Goal: Task Accomplishment & Management: Manage account settings

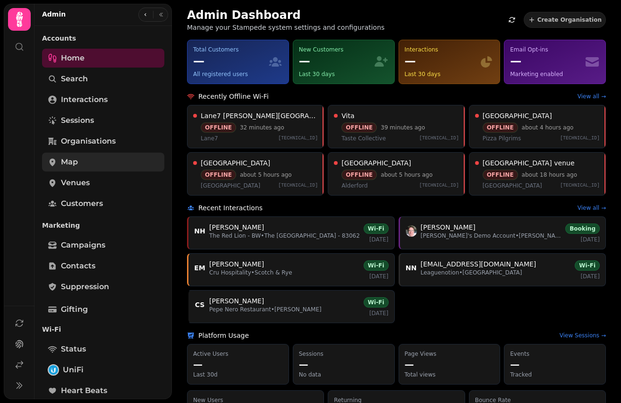
click at [81, 167] on link "Map" at bounding box center [103, 161] width 122 height 19
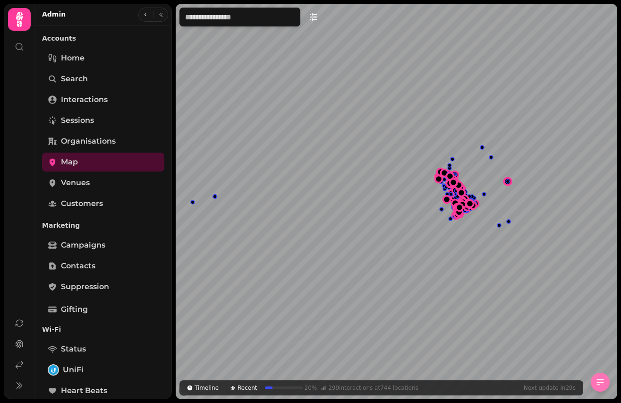
click at [599, 378] on icon "button" at bounding box center [599, 381] width 9 height 9
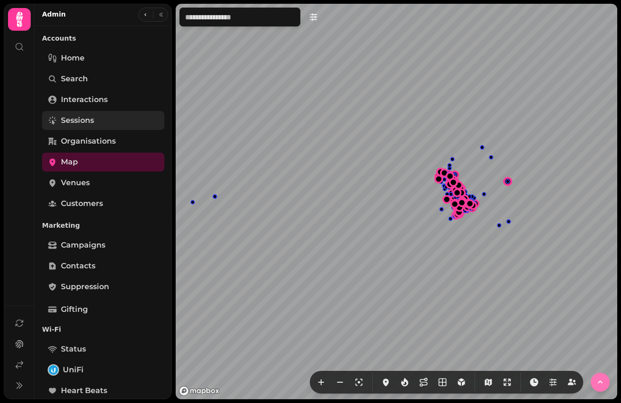
click at [95, 118] on link "Sessions" at bounding box center [103, 120] width 122 height 19
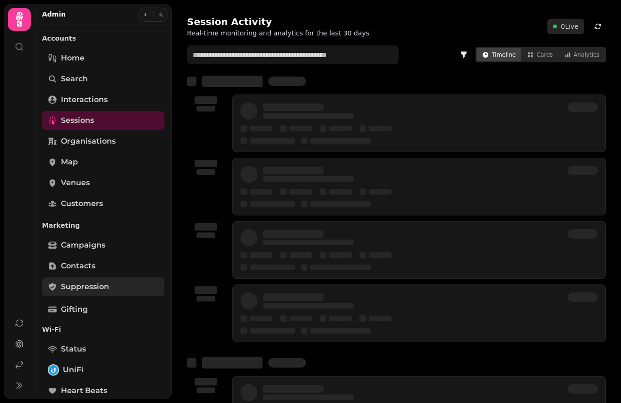
scroll to position [246, 0]
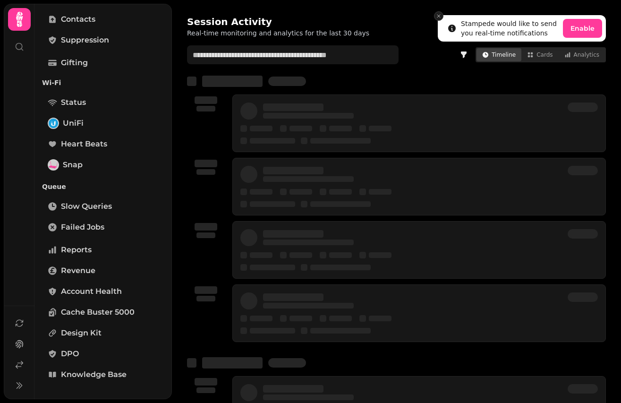
click at [437, 13] on icon "Close toast" at bounding box center [439, 16] width 6 height 6
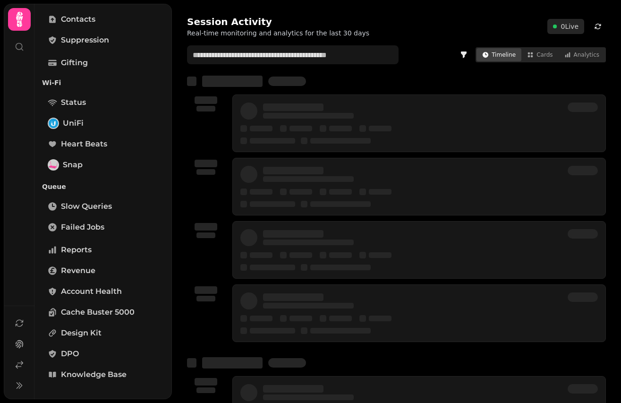
click at [367, 142] on div at bounding box center [340, 141] width 60 height 6
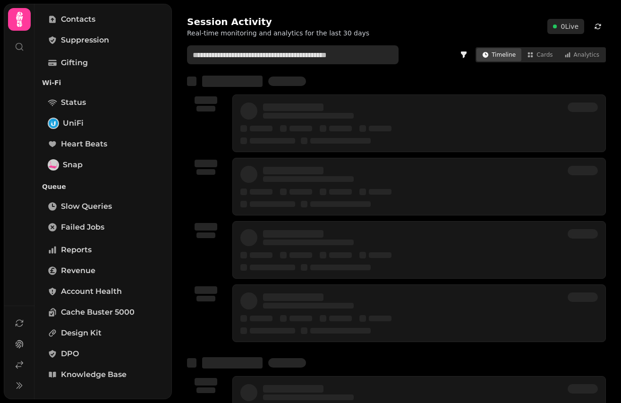
click at [244, 56] on input "text" at bounding box center [292, 54] width 211 height 19
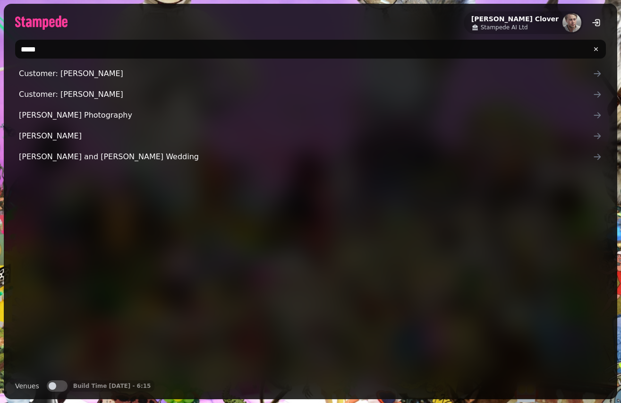
click at [51, 385] on span "button" at bounding box center [53, 386] width 8 height 8
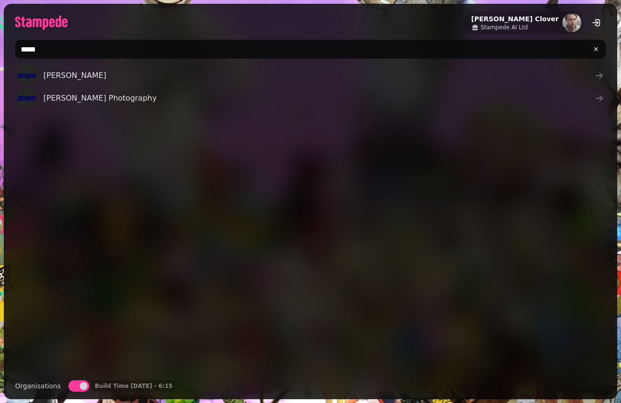
click at [44, 58] on input "*****" at bounding box center [310, 49] width 590 height 19
type input "*****"
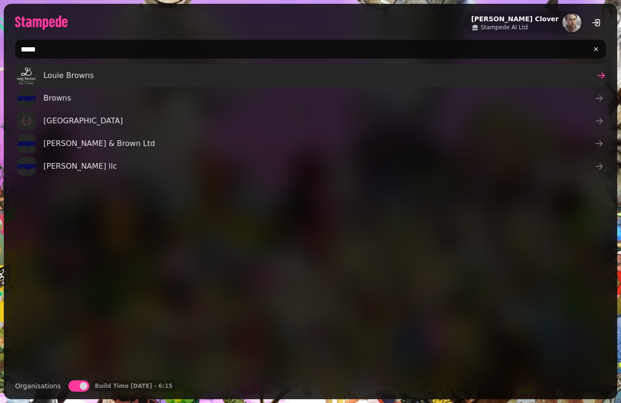
click at [37, 78] on div "Louie Browns" at bounding box center [55, 75] width 77 height 19
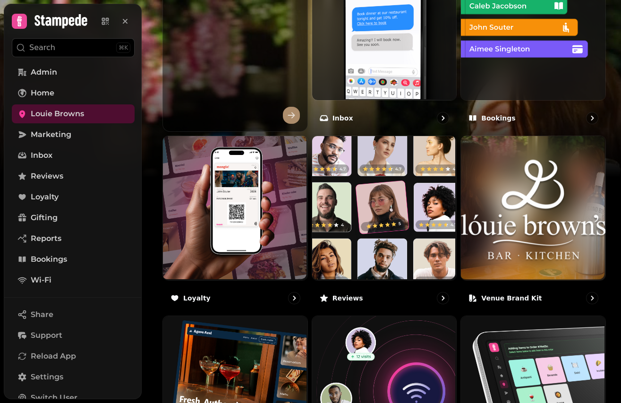
scroll to position [415, 0]
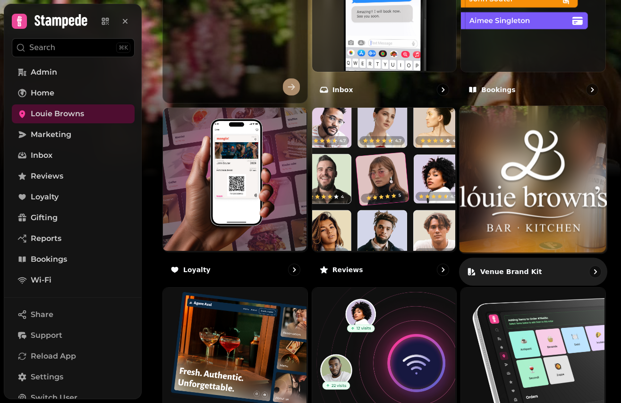
click at [518, 209] on img at bounding box center [532, 179] width 147 height 147
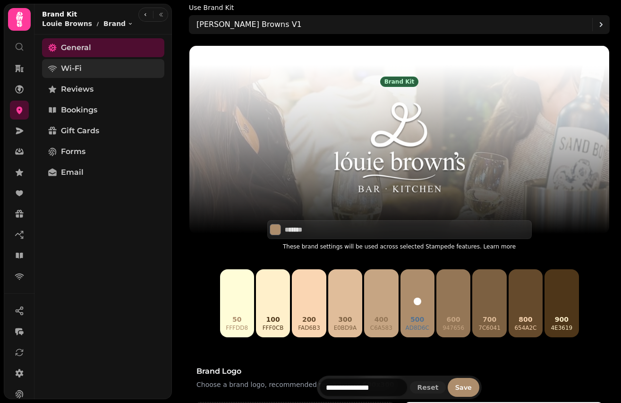
click at [91, 67] on link "Wi-Fi" at bounding box center [103, 68] width 122 height 19
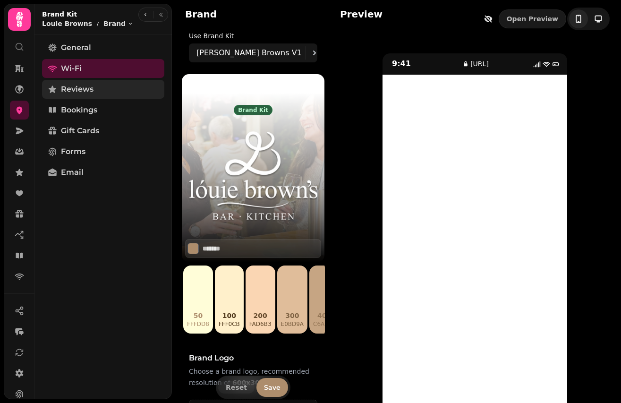
click at [81, 85] on span "Reviews" at bounding box center [77, 89] width 33 height 11
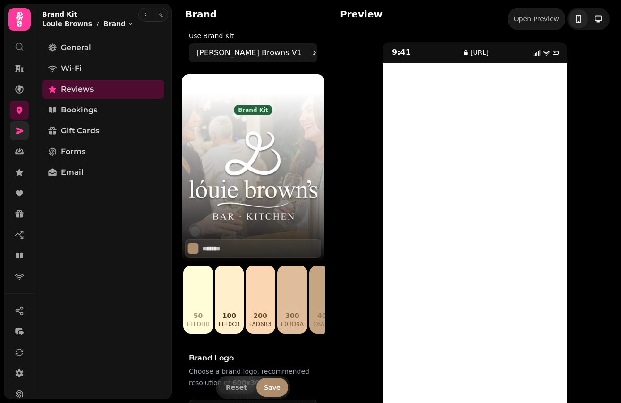
click at [12, 133] on link at bounding box center [19, 130] width 19 height 19
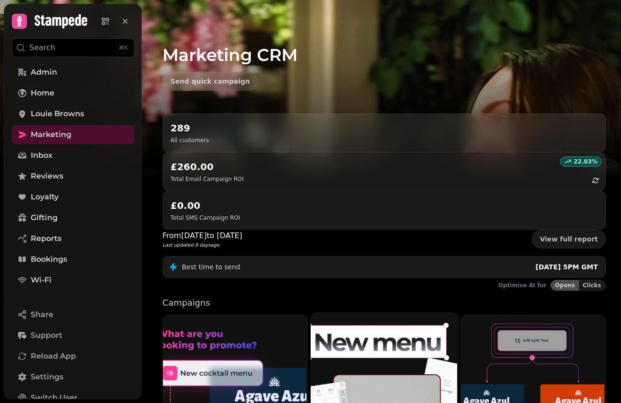
click at [354, 311] on img at bounding box center [383, 403] width 147 height 185
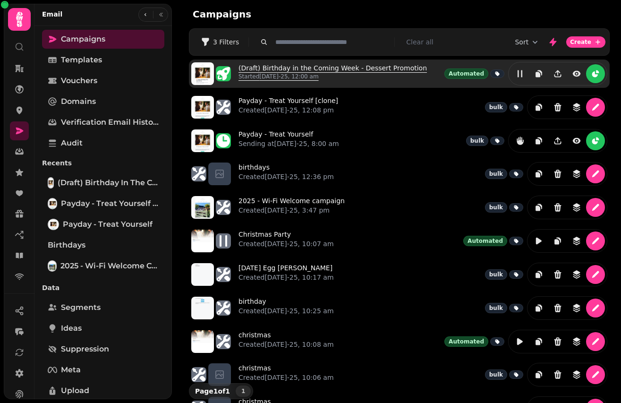
click at [287, 70] on link "(Draft) Birthday in the Coming Week - Dessert Promotion Started [DATE]-25, 12:0…" at bounding box center [332, 73] width 188 height 21
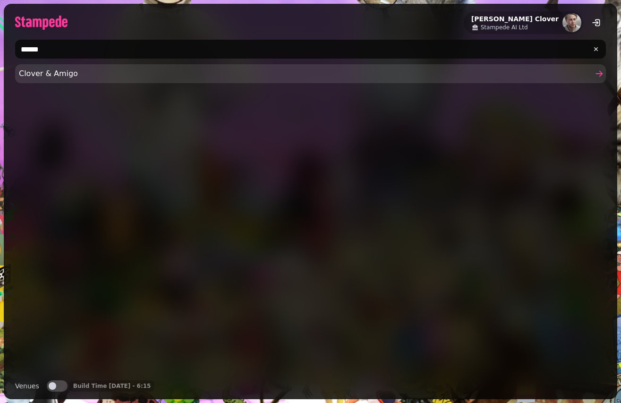
type input "******"
click at [75, 77] on span "Clover & Amigo" at bounding box center [305, 73] width 573 height 11
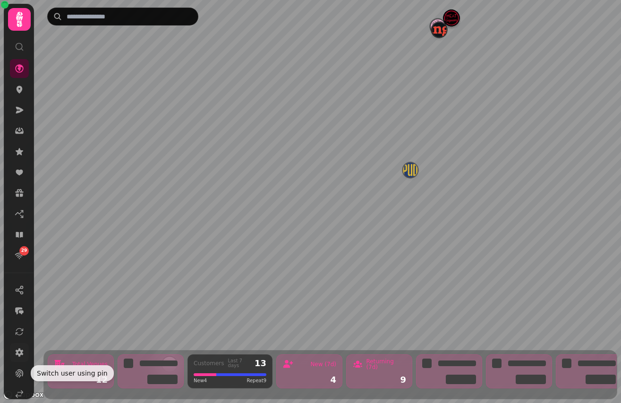
click at [17, 348] on icon at bounding box center [19, 351] width 9 height 9
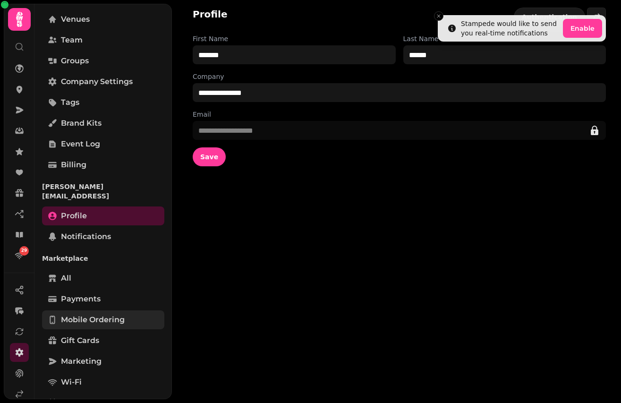
scroll to position [42, 0]
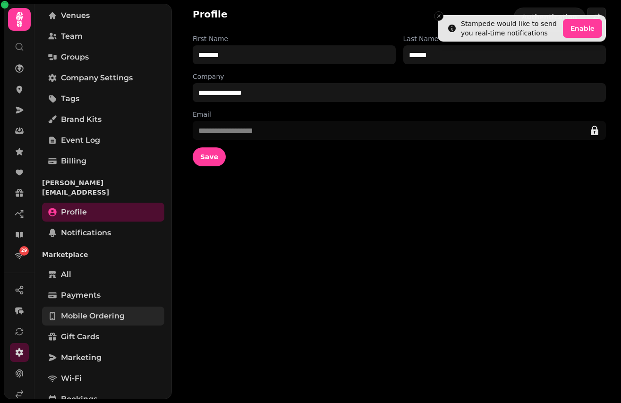
click at [94, 310] on span "Mobile ordering" at bounding box center [93, 315] width 64 height 11
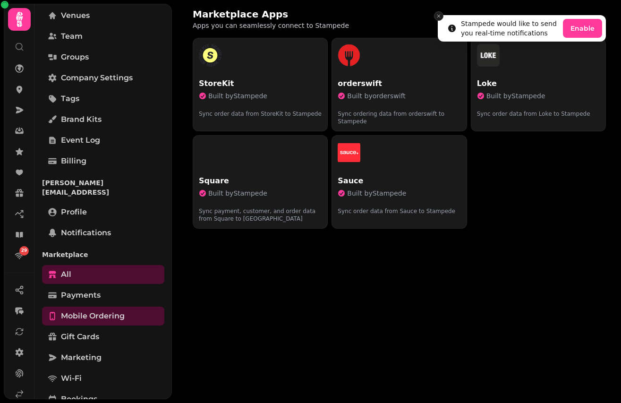
click at [436, 13] on icon "Close toast" at bounding box center [439, 16] width 6 height 6
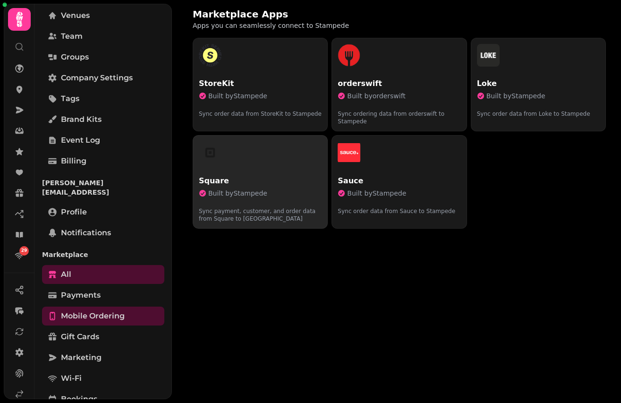
click at [260, 154] on div "button" at bounding box center [260, 152] width 123 height 23
